Goal: Information Seeking & Learning: Get advice/opinions

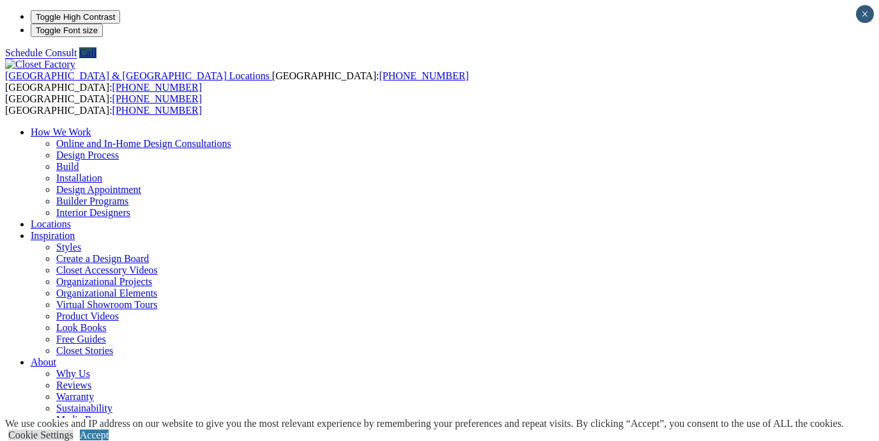
click at [231, 138] on link "Online and In-Home Design Consultations" at bounding box center [143, 143] width 175 height 11
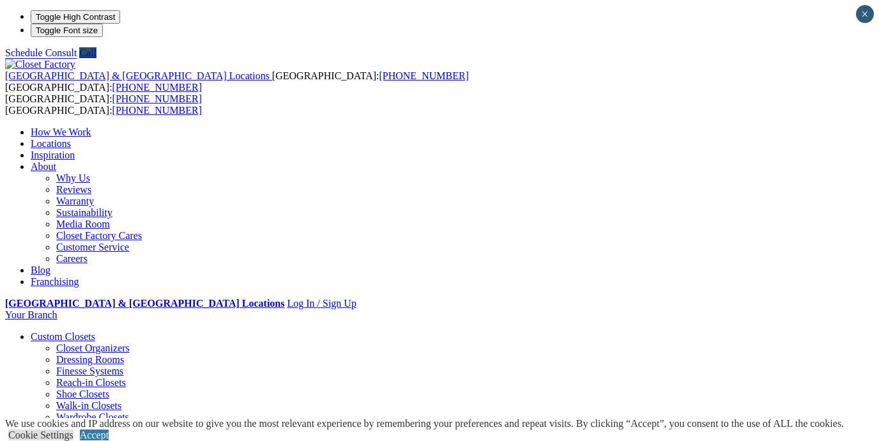
click at [90, 172] on link "Why Us" at bounding box center [73, 177] width 34 height 11
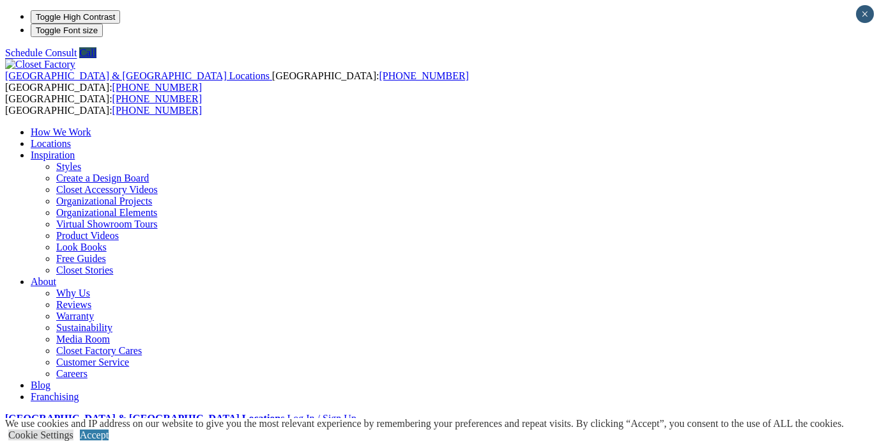
click at [91, 299] on link "Reviews" at bounding box center [73, 304] width 35 height 11
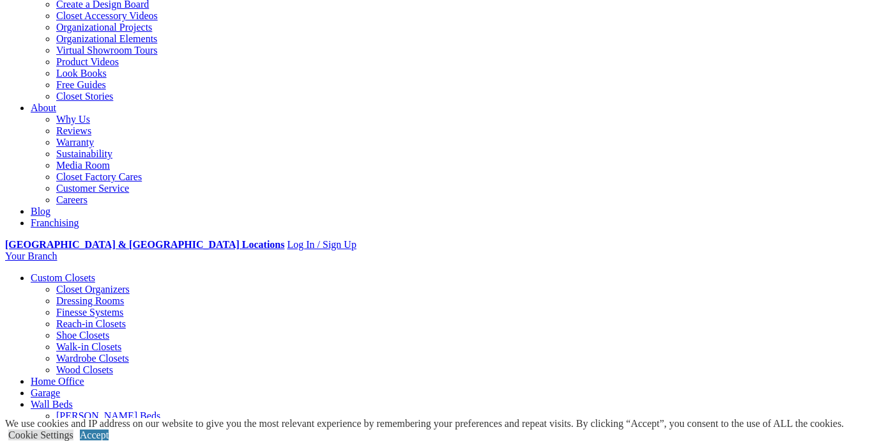
scroll to position [253, 0]
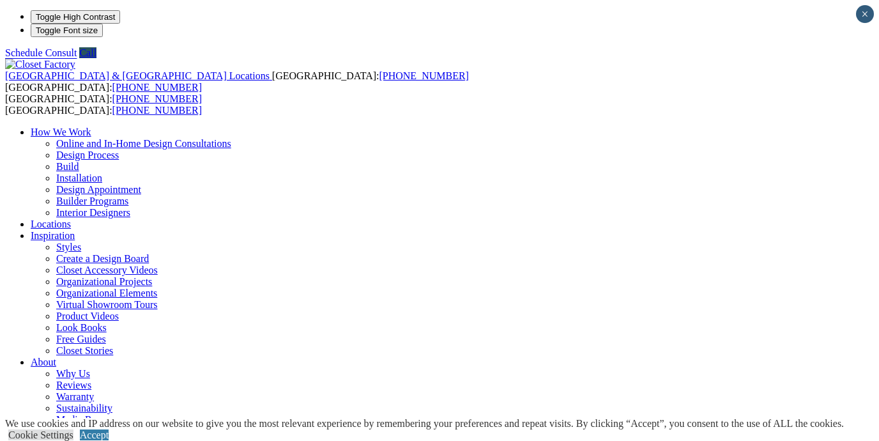
scroll to position [0, 0]
